Goal: Navigation & Orientation: Find specific page/section

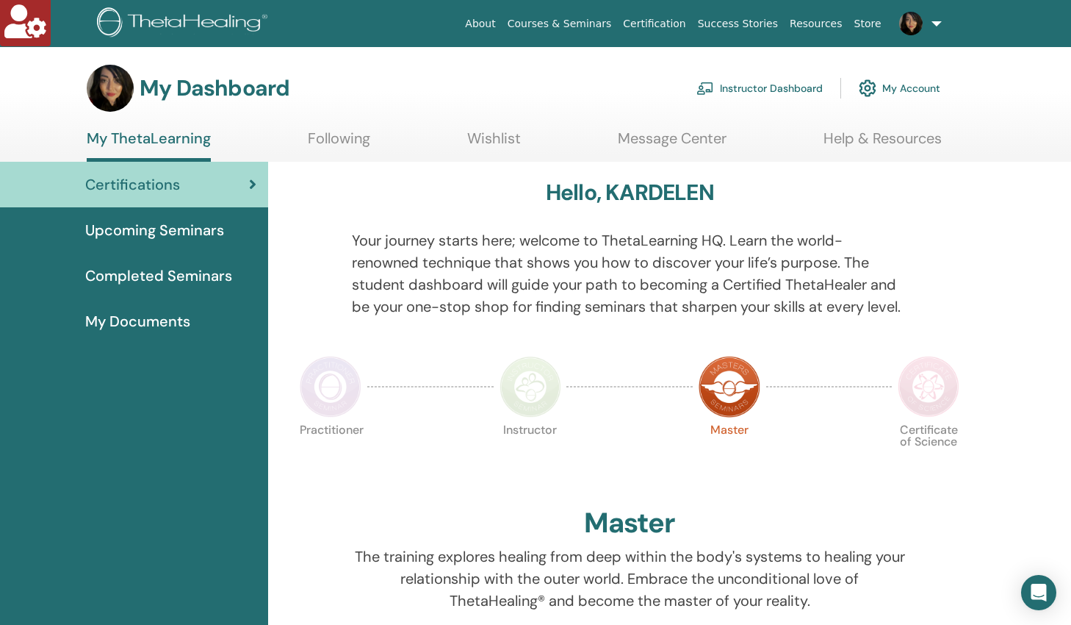
click at [758, 88] on link "Instructor Dashboard" at bounding box center [760, 88] width 126 height 32
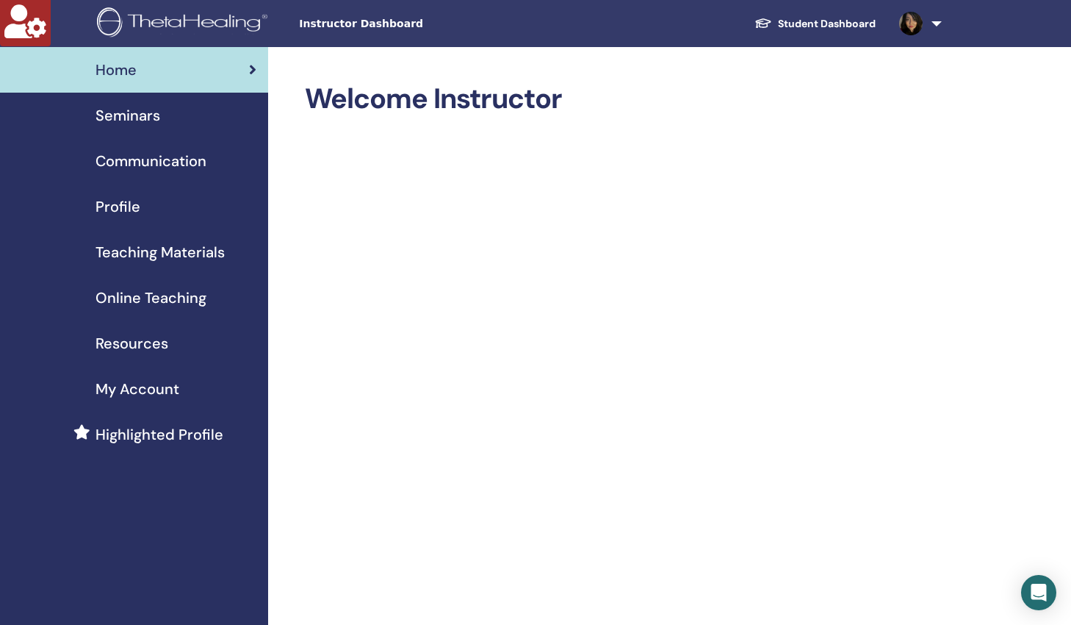
click at [117, 115] on span "Seminars" at bounding box center [128, 115] width 65 height 22
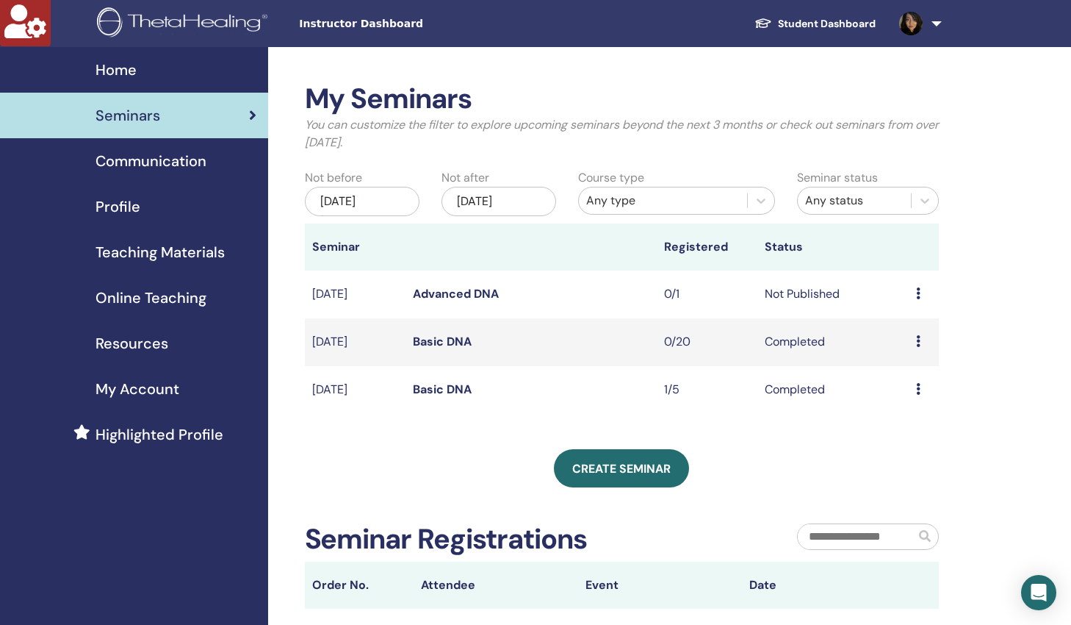
click at [155, 296] on span "Online Teaching" at bounding box center [151, 298] width 111 height 22
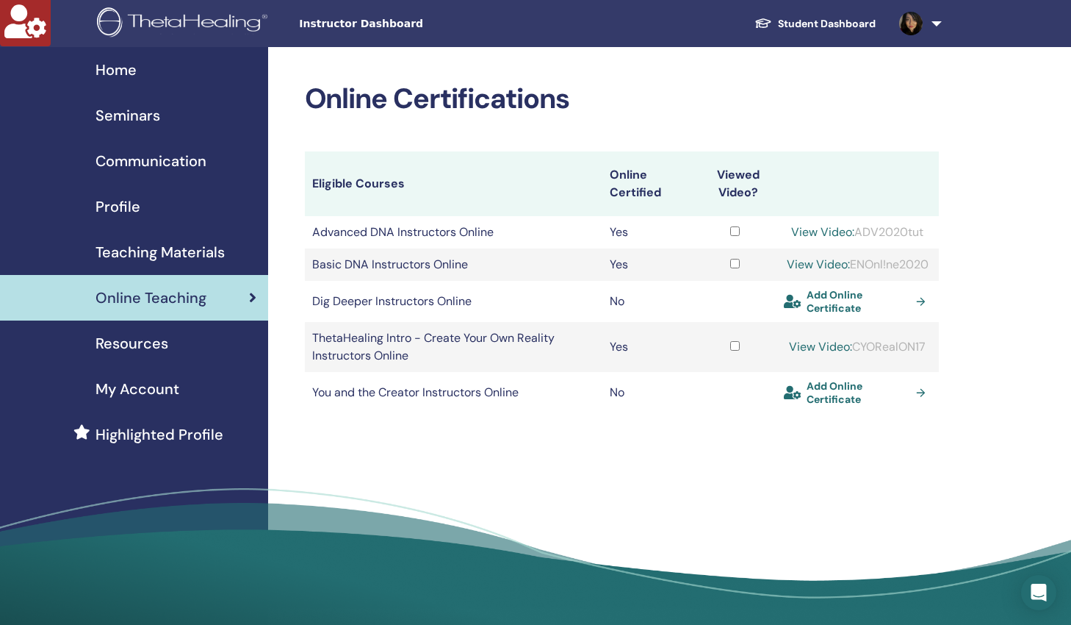
click at [149, 254] on span "Teaching Materials" at bounding box center [160, 252] width 129 height 22
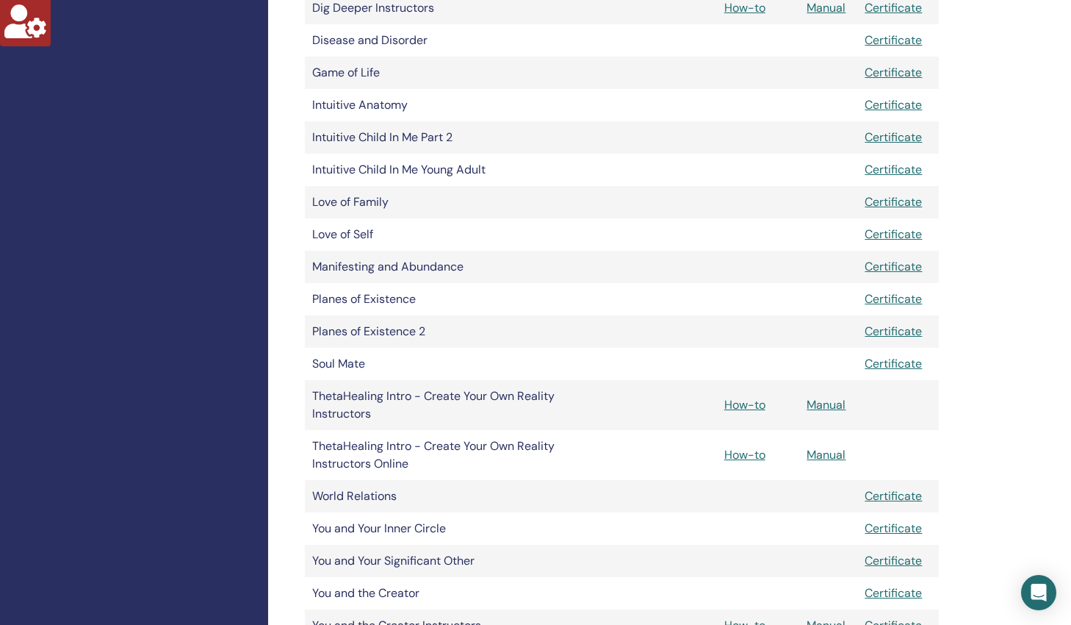
scroll to position [180, 0]
